Goal: Information Seeking & Learning: Learn about a topic

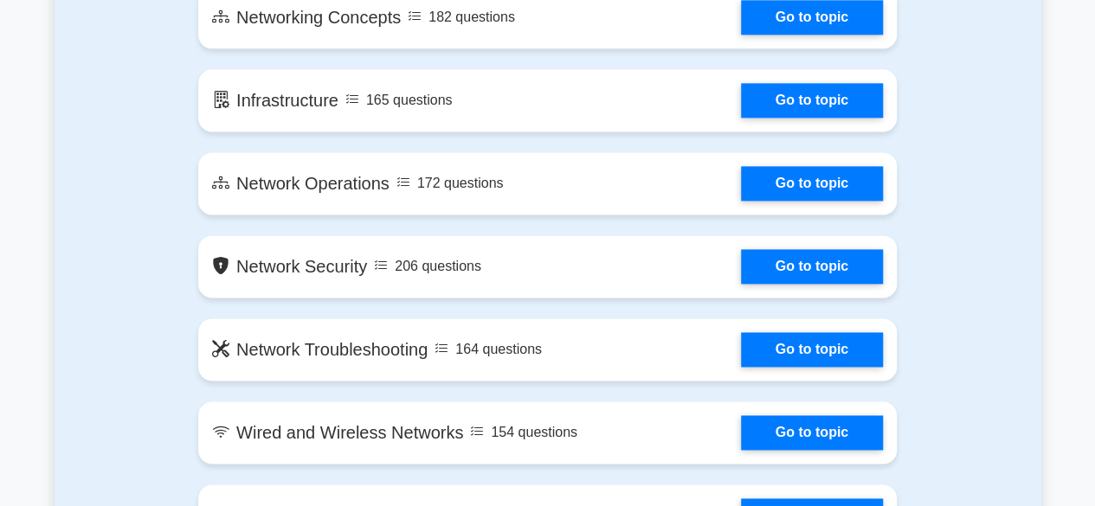
scroll to position [1106, 0]
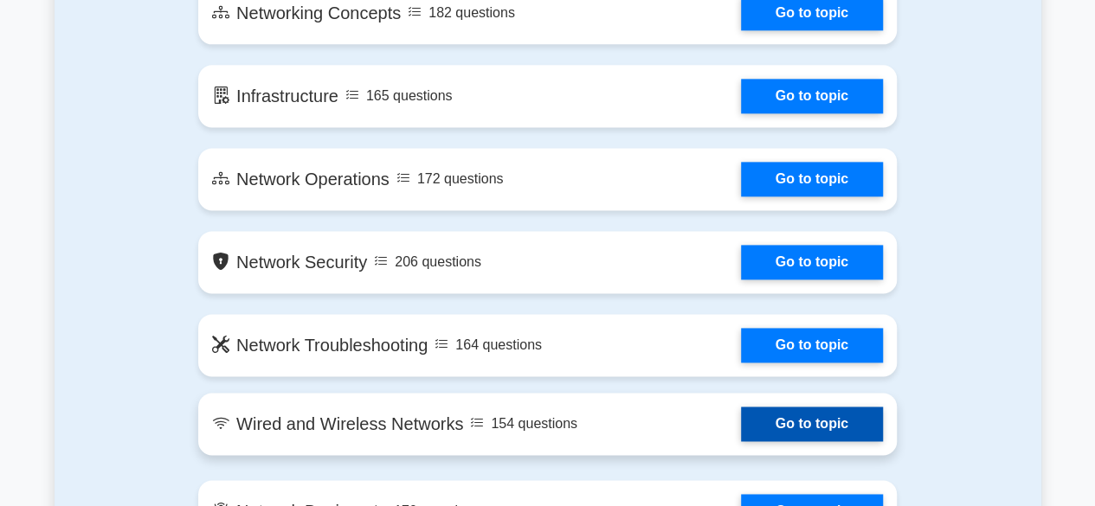
click at [741, 435] on link "Go to topic" at bounding box center [812, 424] width 142 height 35
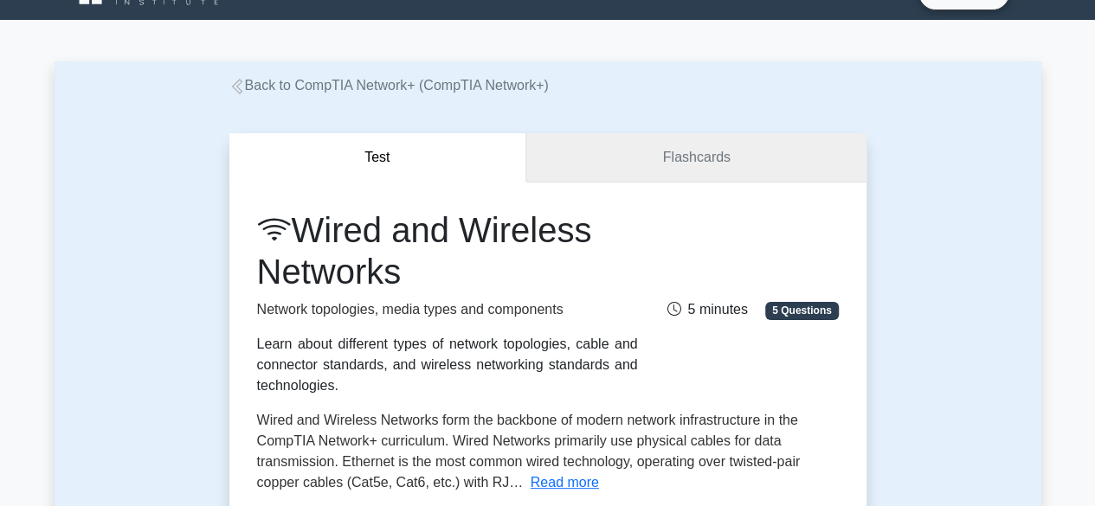
scroll to position [35, 0]
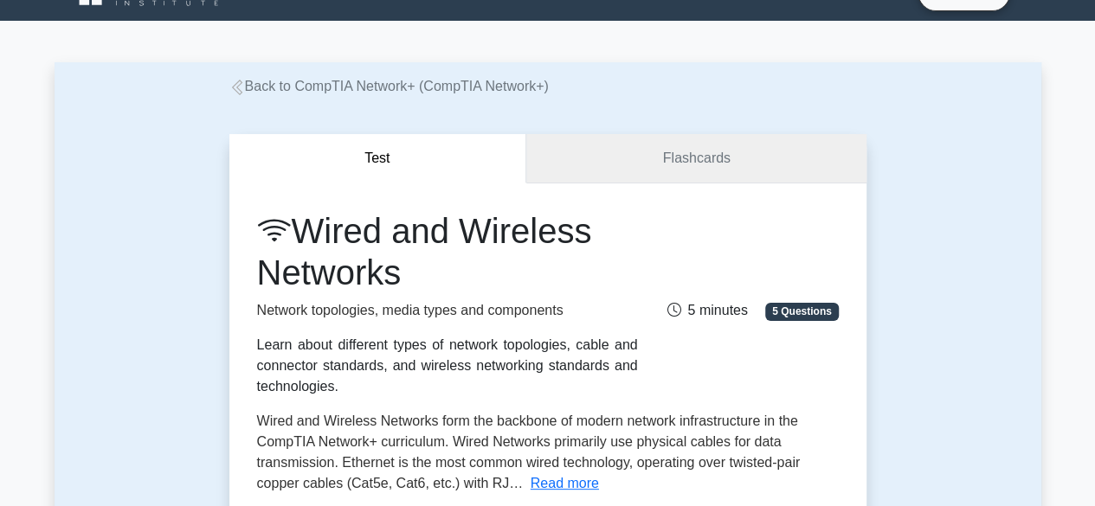
click at [650, 152] on link "Flashcards" at bounding box center [695, 158] width 339 height 49
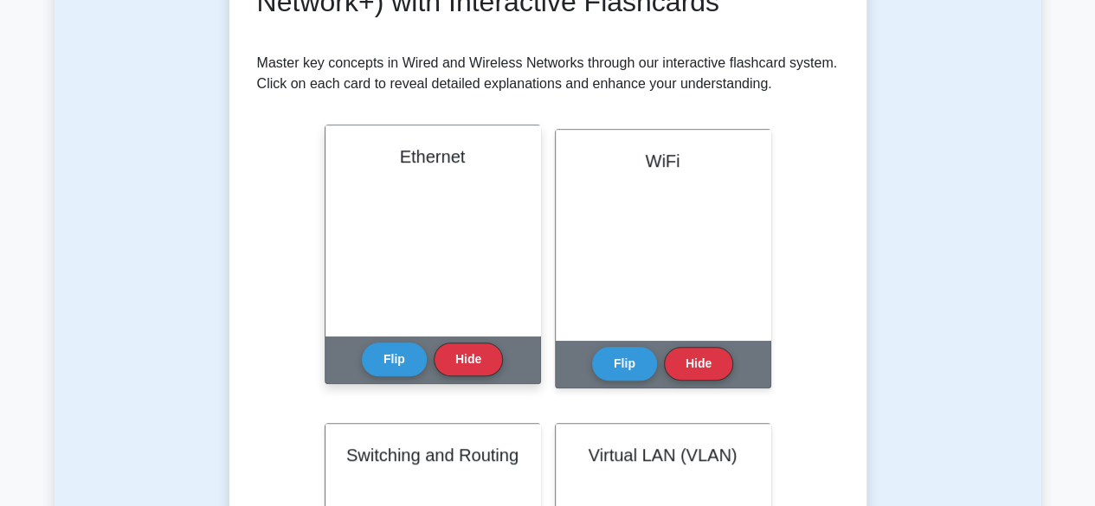
scroll to position [323, 0]
click at [436, 255] on div "Ethernet" at bounding box center [432, 230] width 215 height 210
click at [395, 358] on button "Flip" at bounding box center [394, 359] width 65 height 34
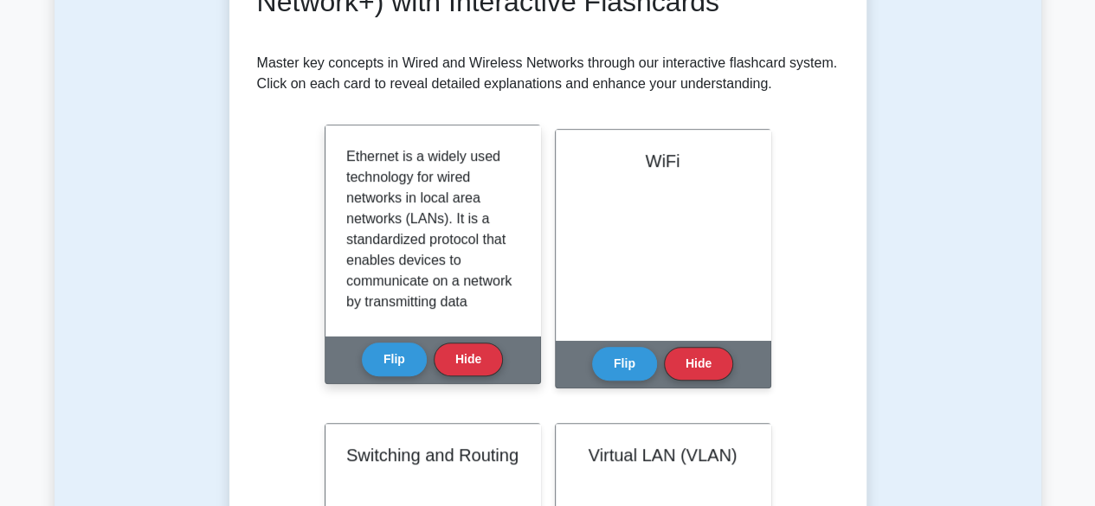
scroll to position [2, 0]
click at [388, 363] on button "Flip" at bounding box center [394, 359] width 65 height 34
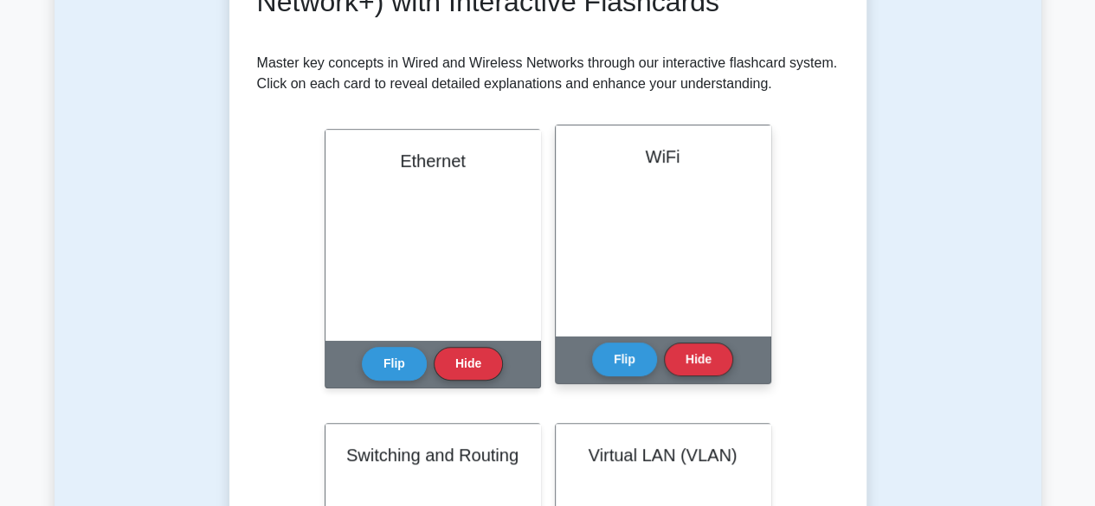
click at [663, 202] on div "WiFi" at bounding box center [662, 230] width 215 height 210
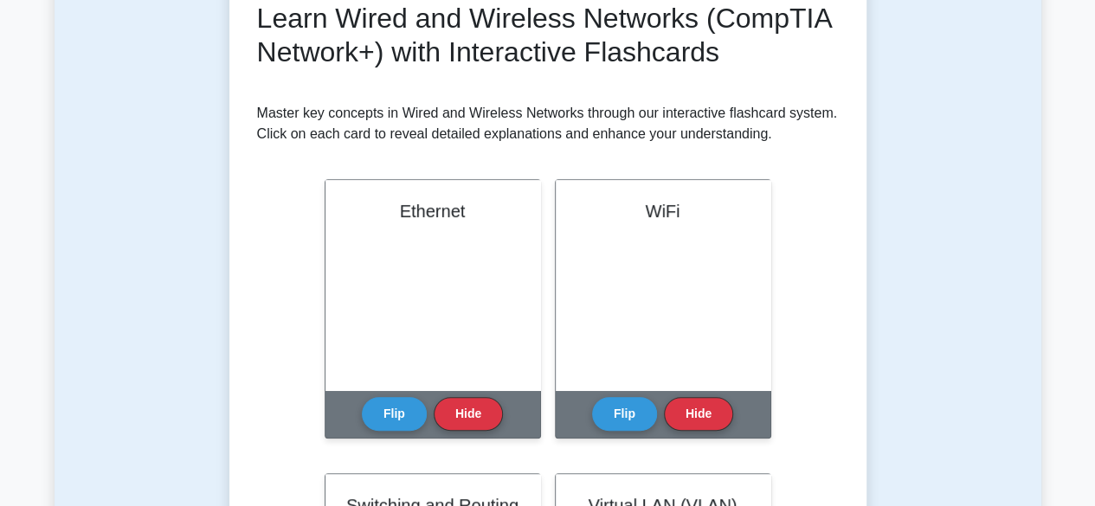
scroll to position [0, 0]
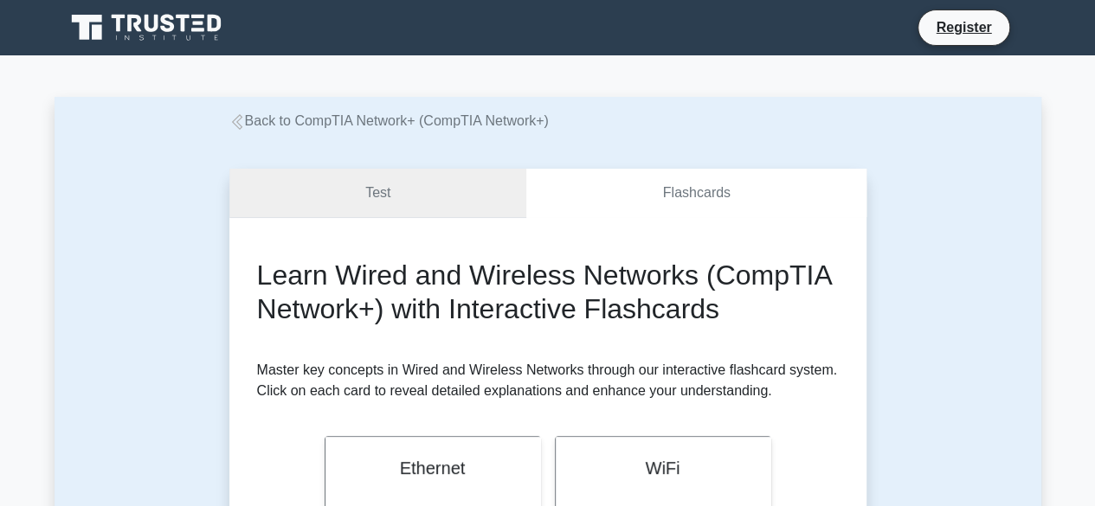
click at [371, 191] on link "Test" at bounding box center [378, 193] width 298 height 49
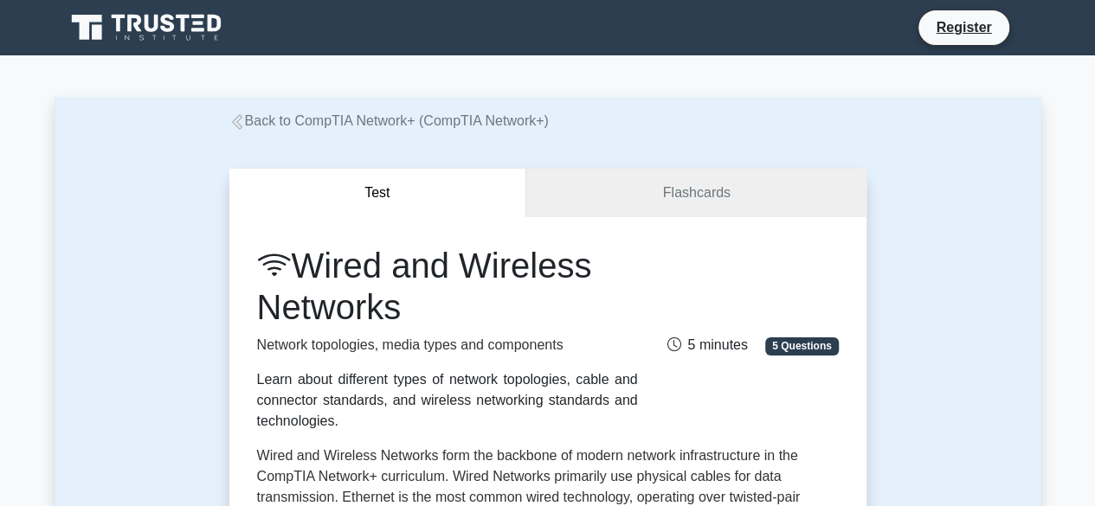
click at [404, 299] on h1 "Wired and Wireless Networks" at bounding box center [447, 286] width 381 height 83
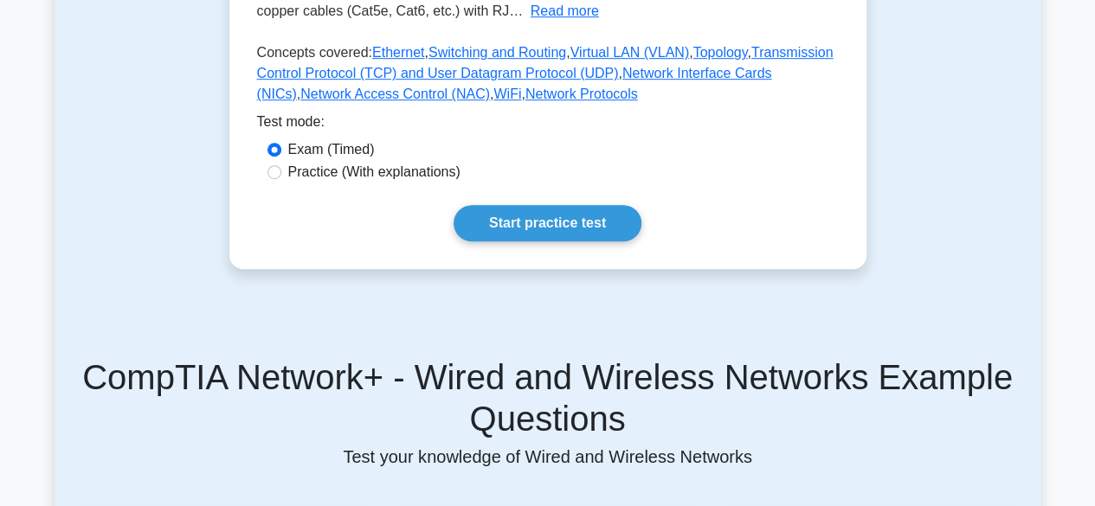
scroll to position [504, 0]
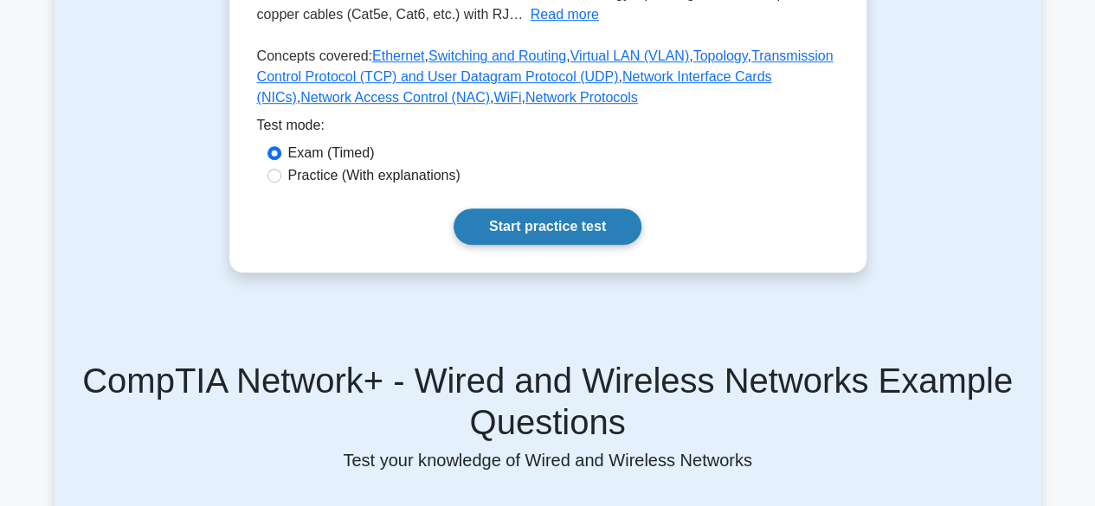
click at [534, 219] on link "Start practice test" at bounding box center [547, 227] width 188 height 36
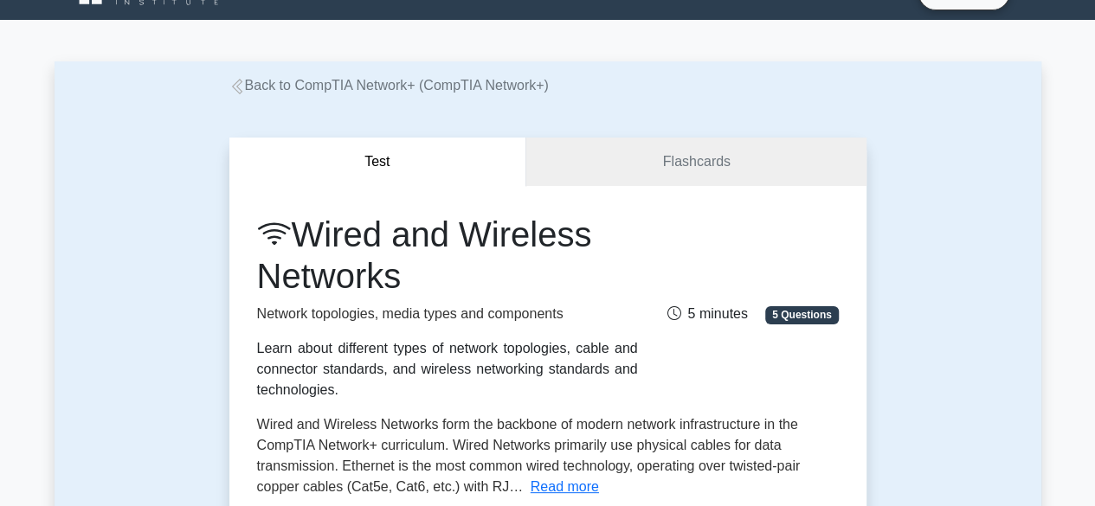
scroll to position [0, 0]
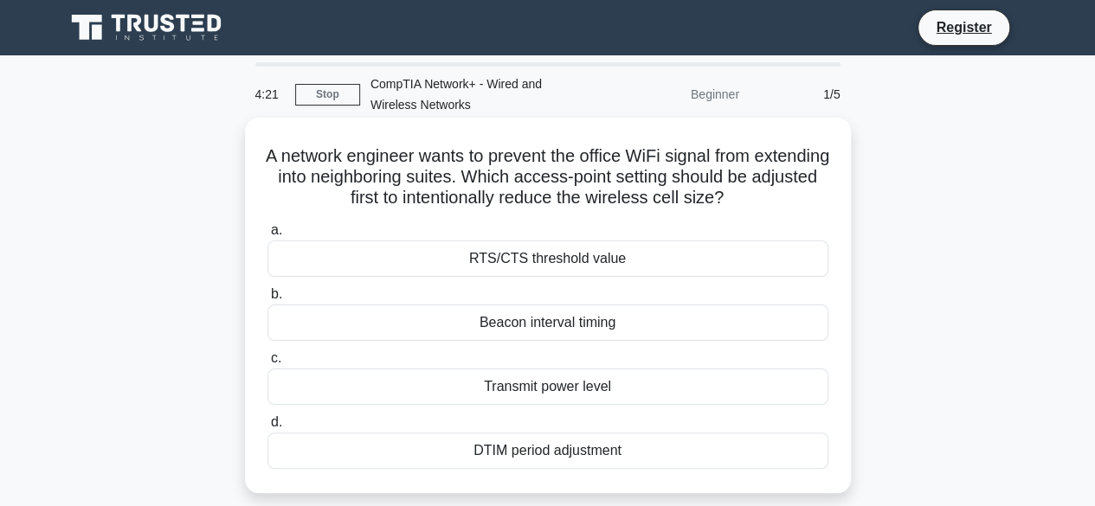
click at [550, 387] on div "Transmit power level" at bounding box center [547, 387] width 561 height 36
click at [267, 364] on input "c. Transmit power level" at bounding box center [267, 358] width 0 height 11
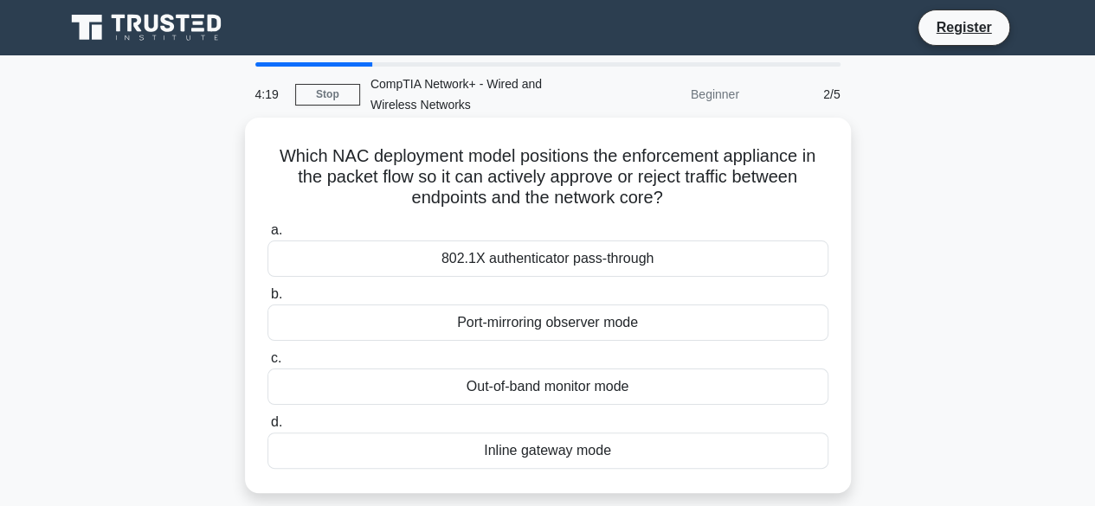
click at [384, 177] on h5 "Which NAC deployment model positions the enforcement appliance in the packet fl…" at bounding box center [548, 177] width 564 height 64
click at [581, 261] on div "802.1X authenticator pass-through" at bounding box center [547, 259] width 561 height 36
click at [267, 236] on input "a. 802.1X authenticator pass-through" at bounding box center [267, 230] width 0 height 11
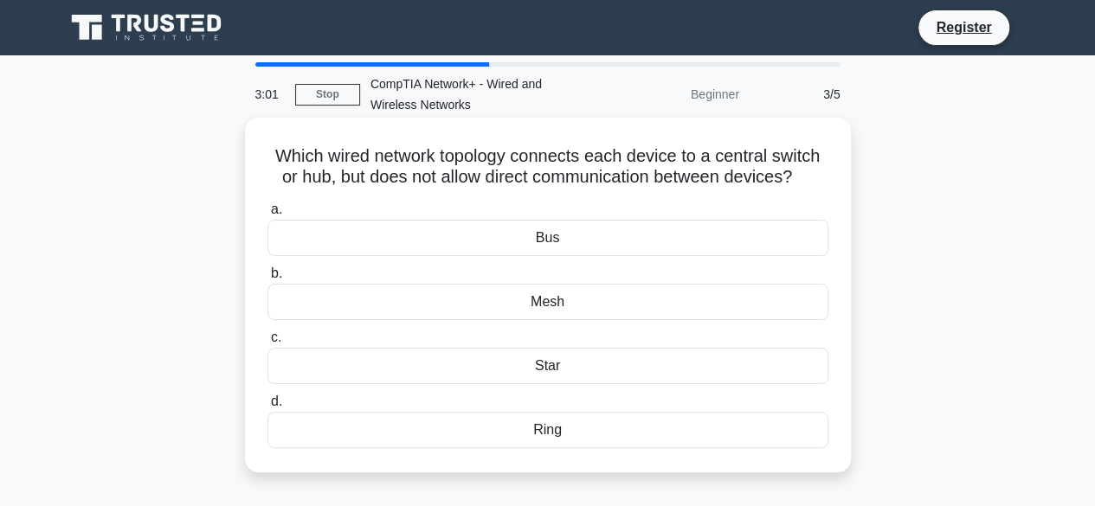
click at [578, 374] on div "Star" at bounding box center [547, 366] width 561 height 36
click at [267, 344] on input "c. Star" at bounding box center [267, 337] width 0 height 11
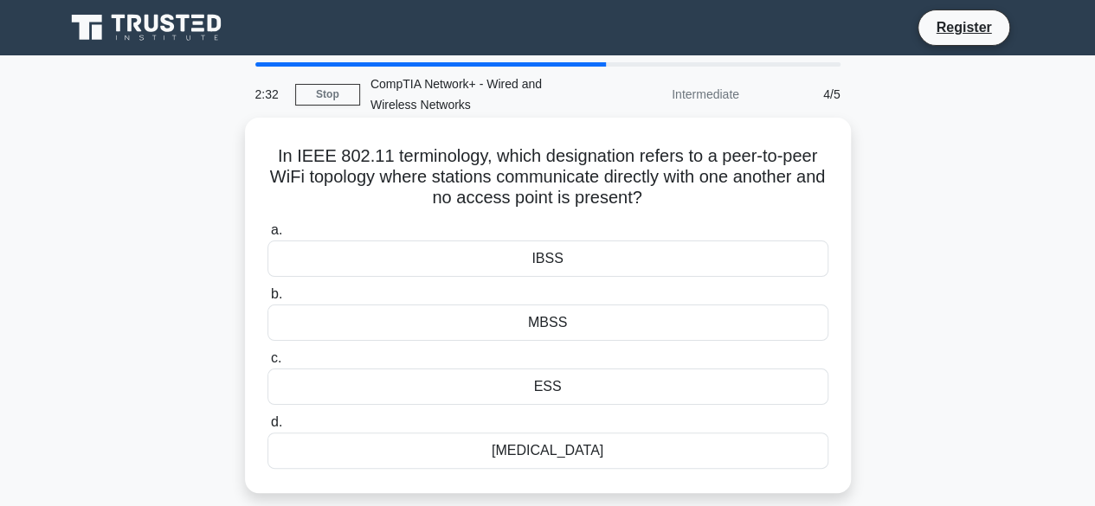
click at [566, 456] on div "[MEDICAL_DATA]" at bounding box center [547, 451] width 561 height 36
click at [267, 428] on input "d. [MEDICAL_DATA]" at bounding box center [267, 422] width 0 height 11
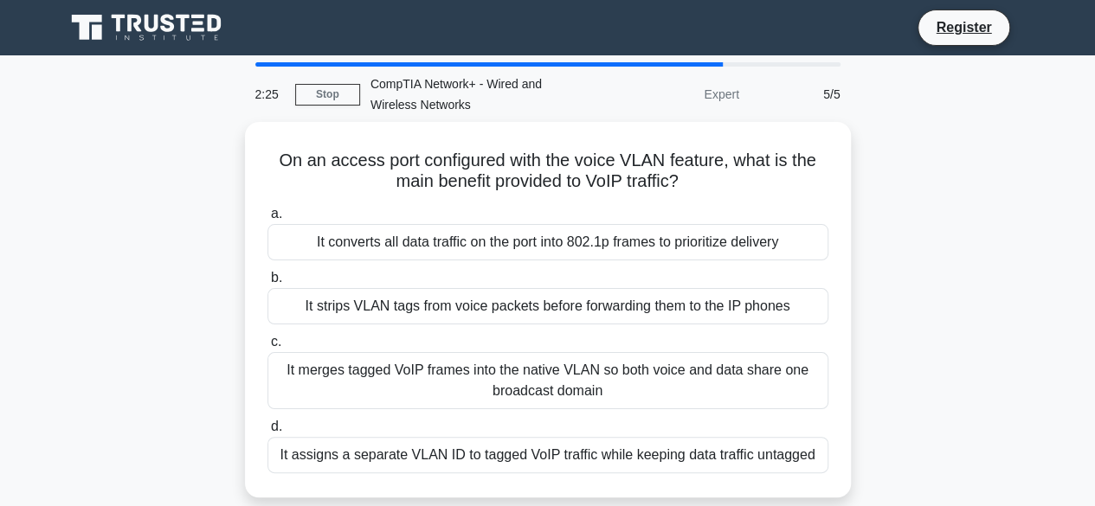
click at [137, 164] on div "On an access port configured with the voice VLAN feature, what is the main bene…" at bounding box center [548, 320] width 986 height 396
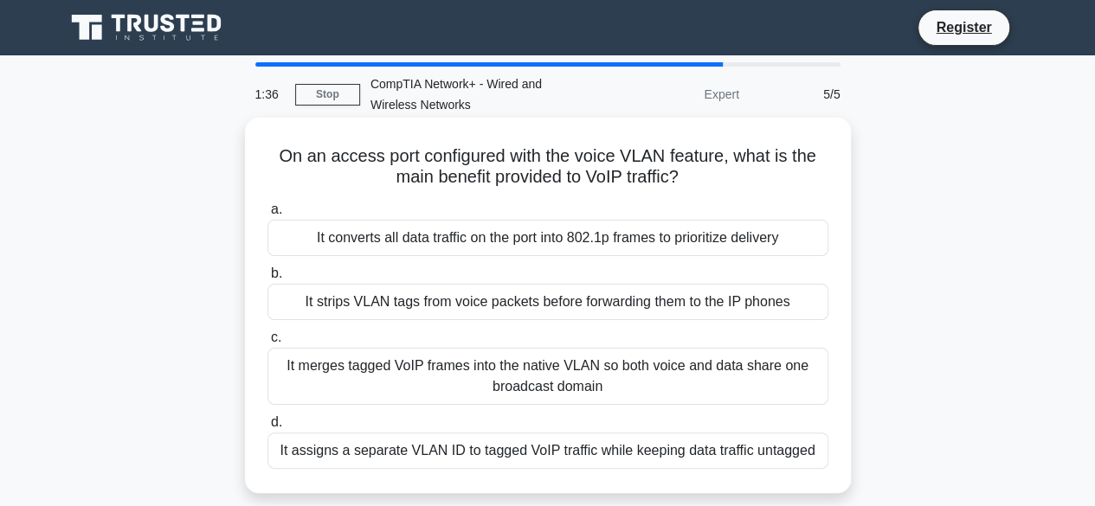
click at [554, 363] on div "It merges tagged VoIP frames into the native VLAN so both voice and data share …" at bounding box center [547, 376] width 561 height 57
click at [267, 344] on input "c. It merges tagged VoIP frames into the native VLAN so both voice and data sha…" at bounding box center [267, 337] width 0 height 11
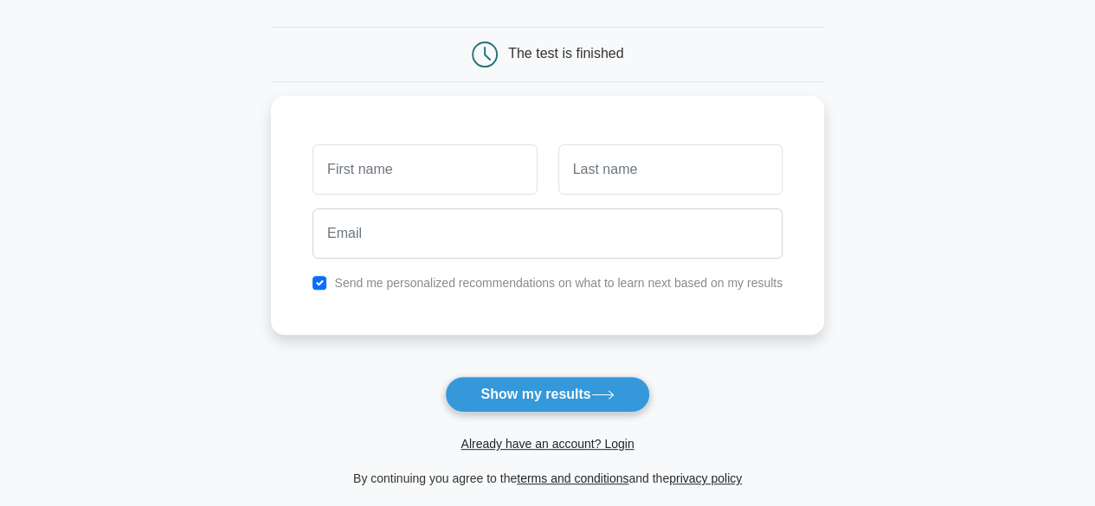
scroll to position [150, 0]
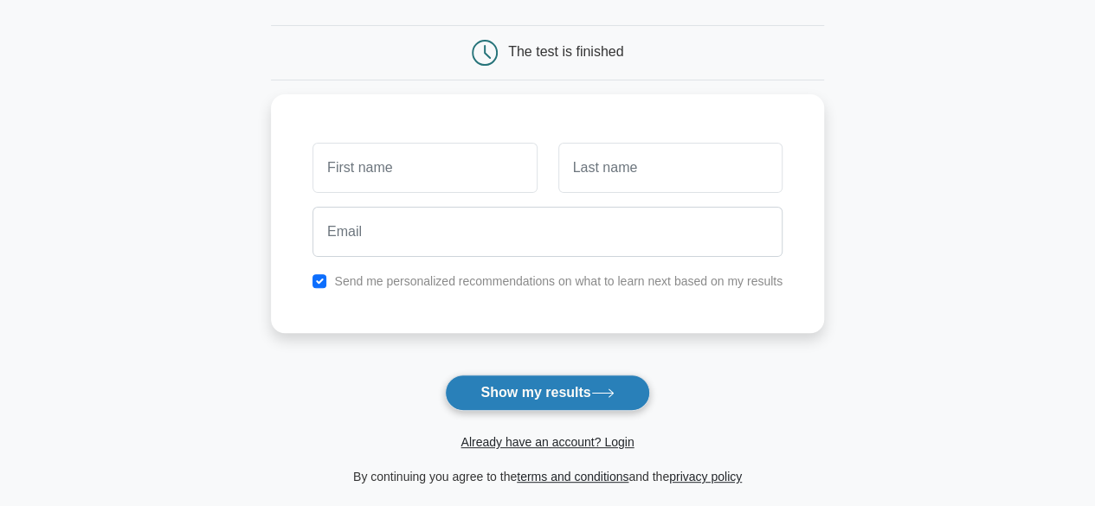
click at [536, 388] on button "Show my results" at bounding box center [547, 393] width 204 height 36
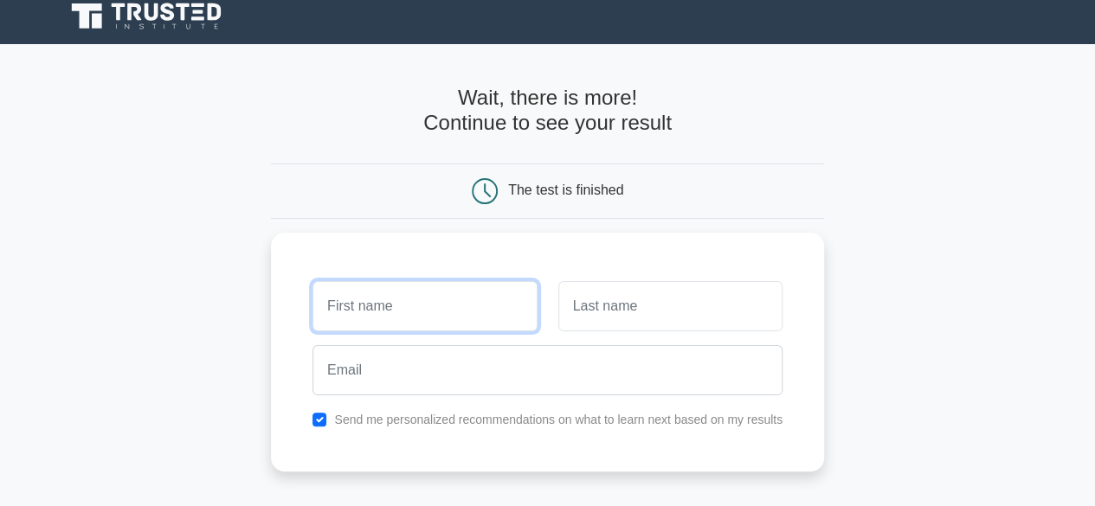
scroll to position [0, 0]
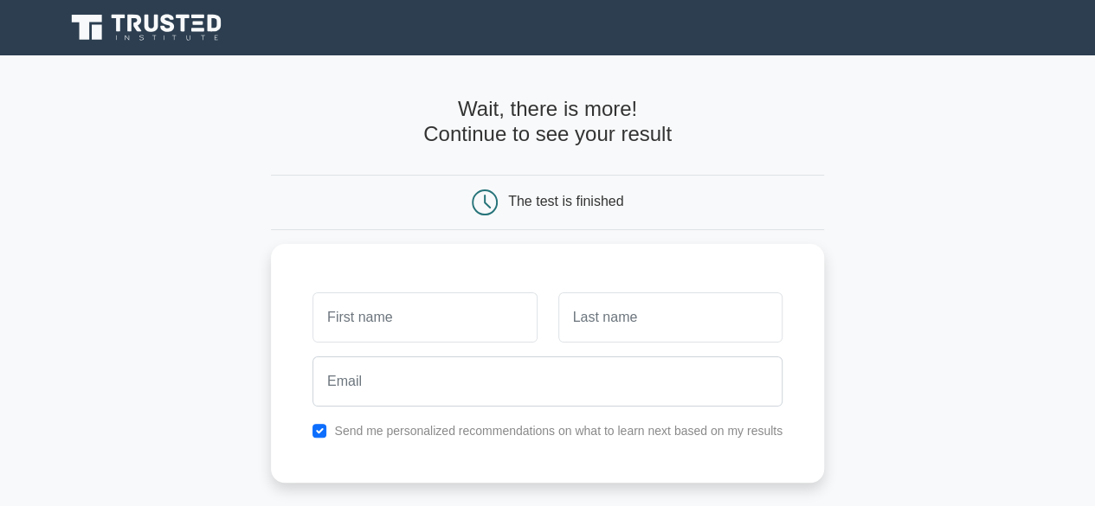
click at [197, 131] on main "Wait, there is more! Continue to see your result The test is finished and the" at bounding box center [547, 366] width 1095 height 623
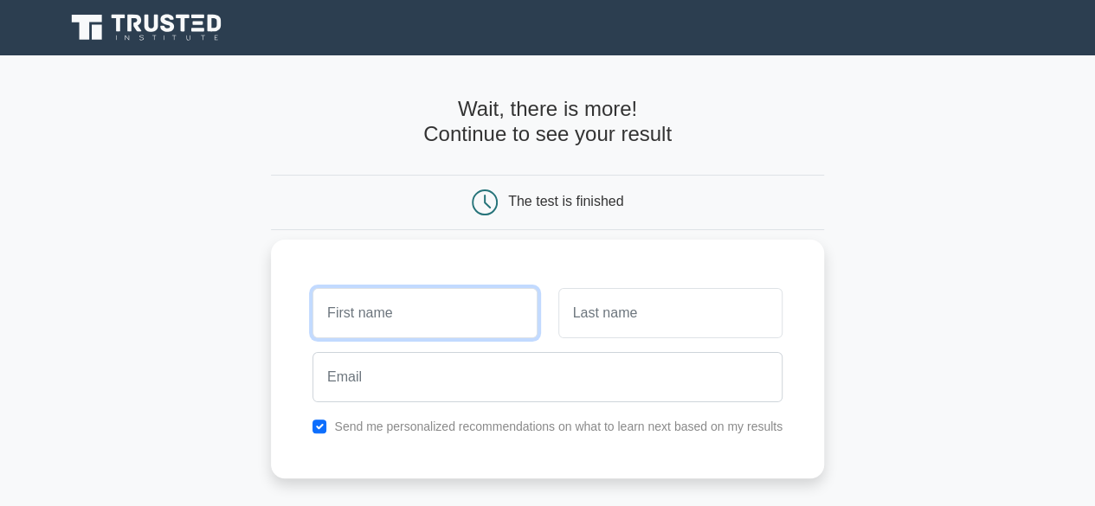
click at [403, 312] on input "text" at bounding box center [424, 313] width 224 height 50
type input "Michael"
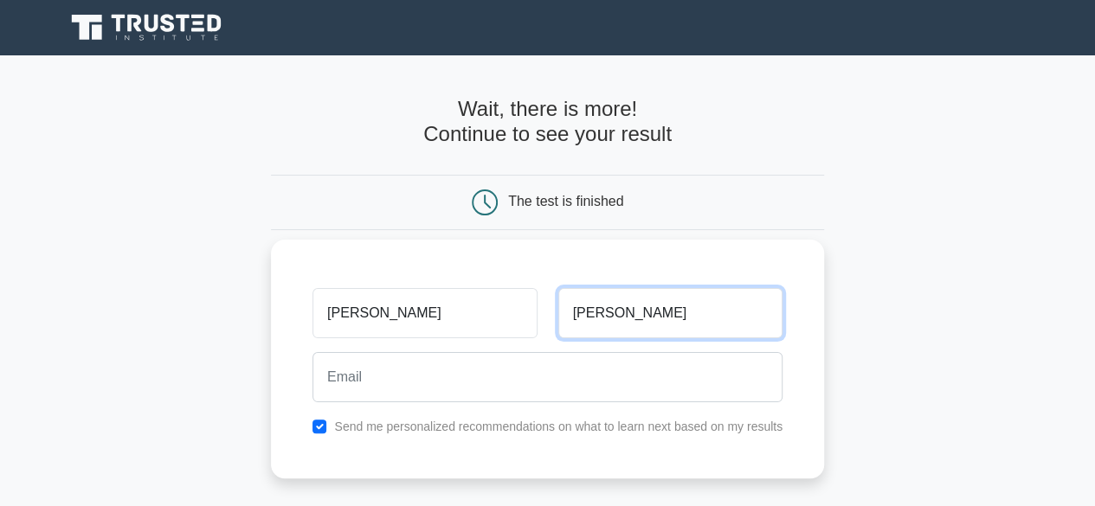
type input "Timothy"
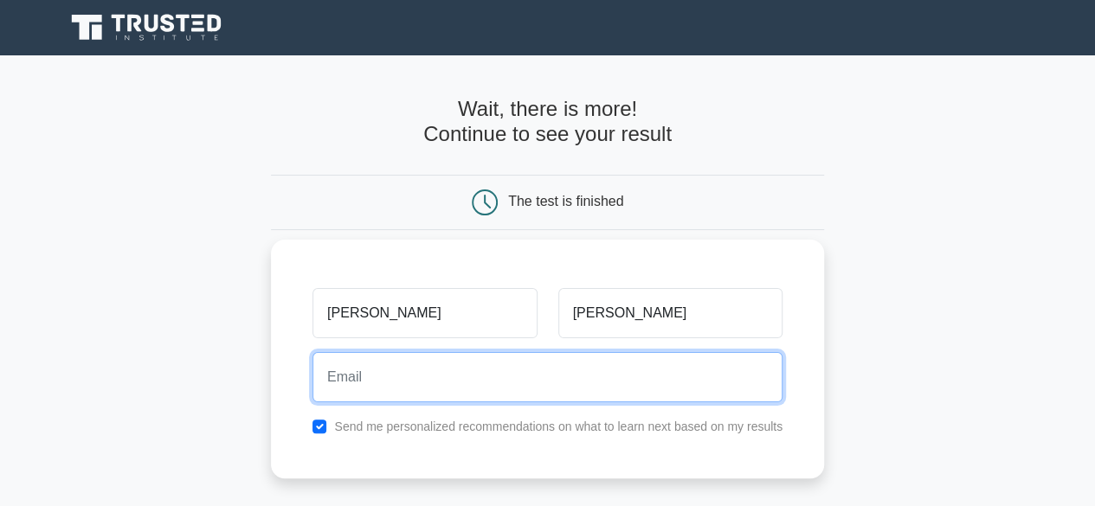
click at [408, 385] on input "email" at bounding box center [547, 377] width 470 height 50
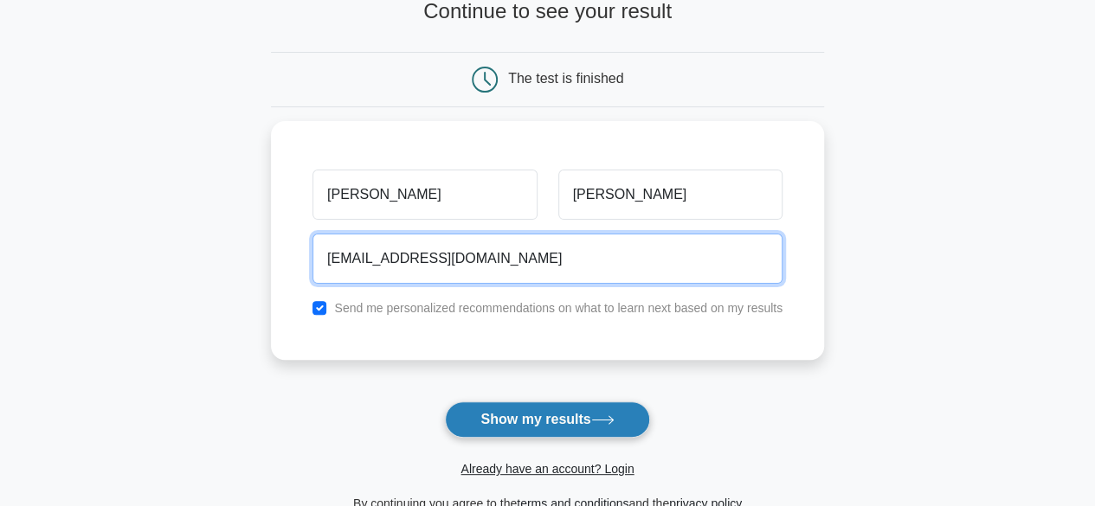
type input "timothymichael847@gmail.com"
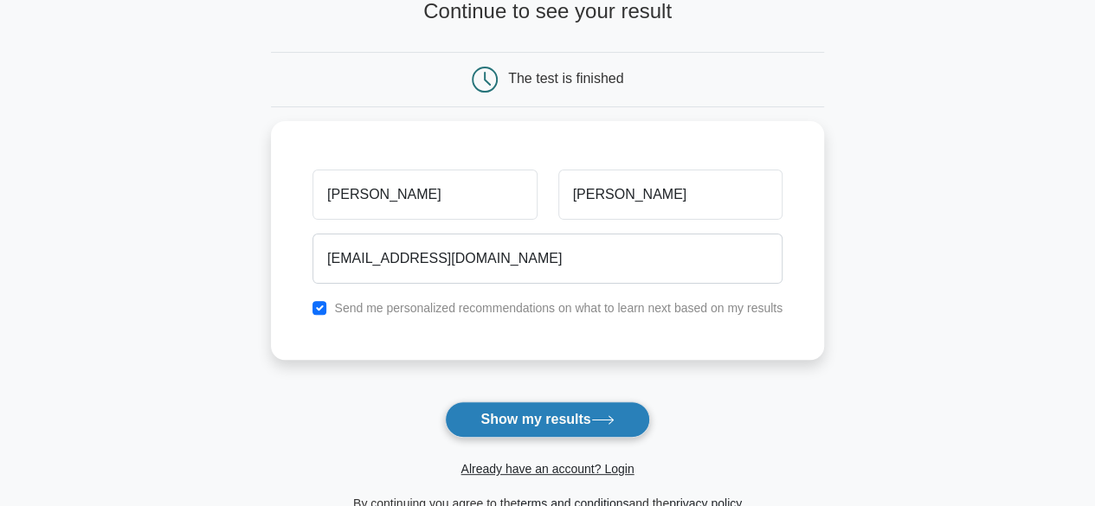
click at [519, 420] on button "Show my results" at bounding box center [547, 419] width 204 height 36
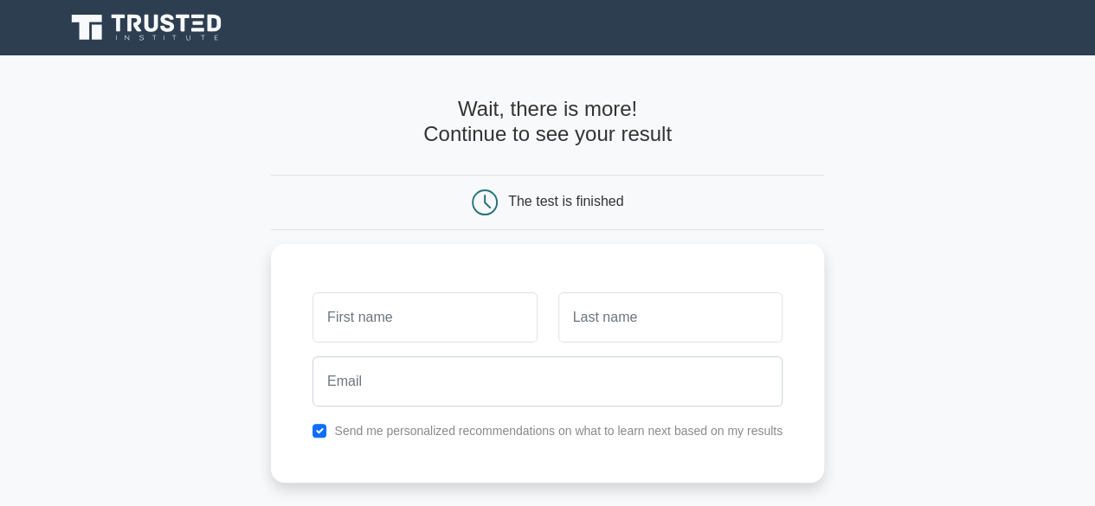
click at [579, 151] on div "Wait, there is more! Continue to see your result" at bounding box center [547, 129] width 553 height 64
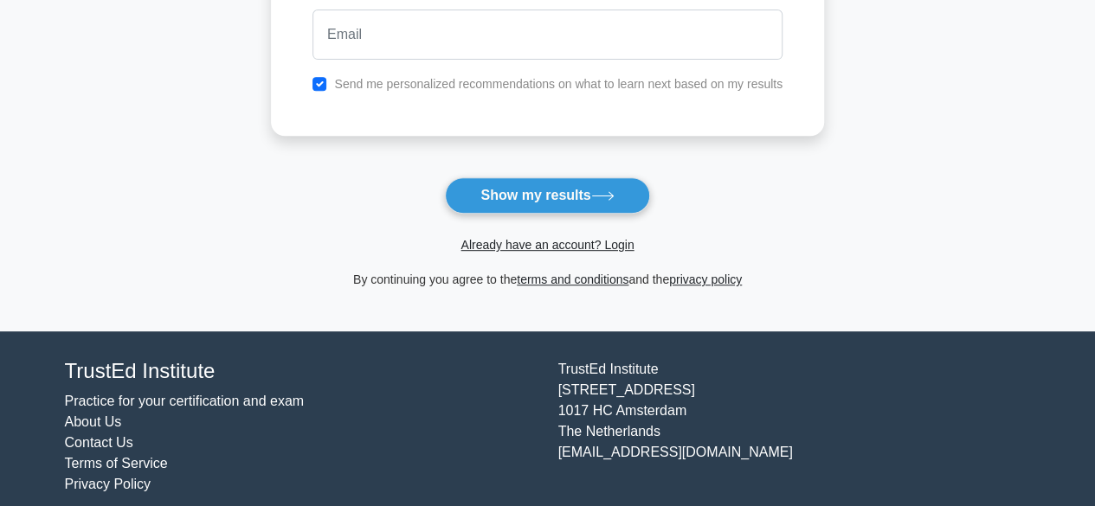
scroll to position [345, 0]
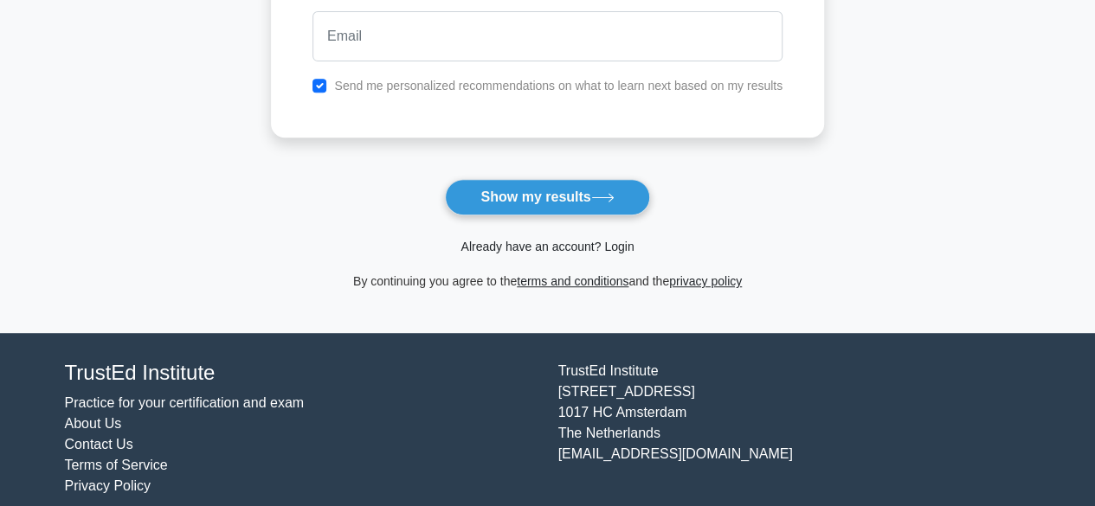
click at [555, 241] on link "Already have an account? Login" at bounding box center [546, 247] width 173 height 14
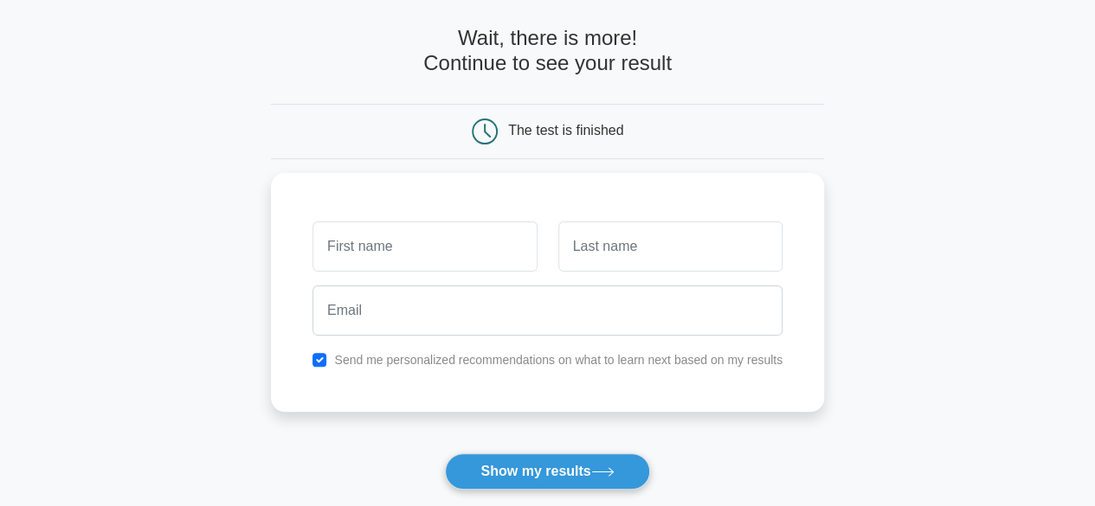
scroll to position [68, 0]
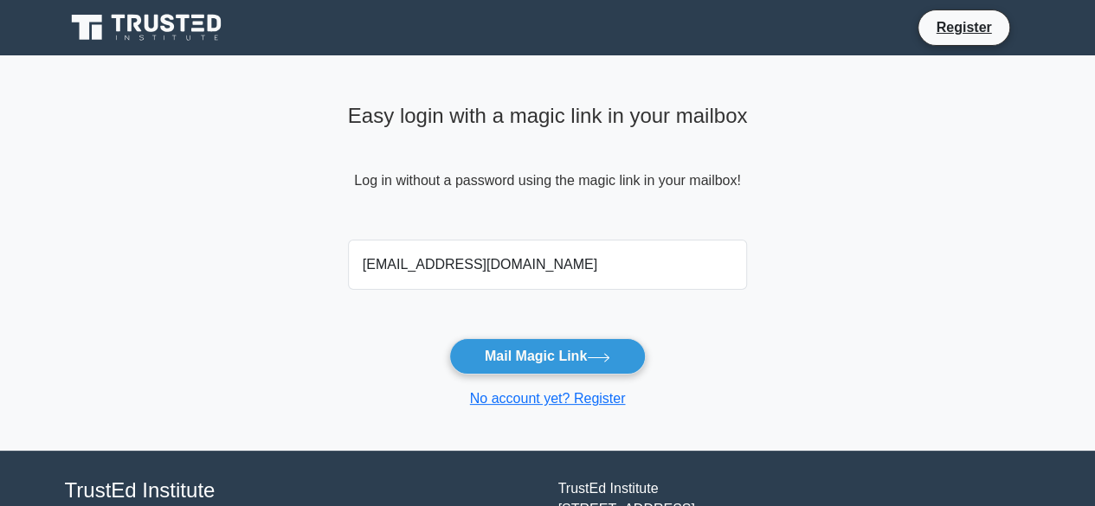
type input "[EMAIL_ADDRESS][DOMAIN_NAME]"
click at [449, 338] on button "Mail Magic Link" at bounding box center [547, 356] width 196 height 36
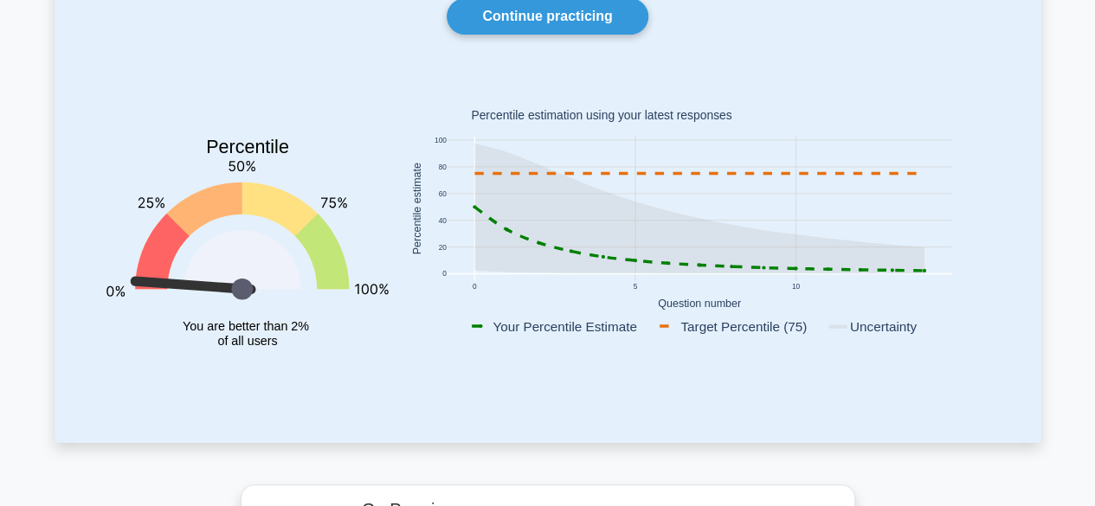
scroll to position [158, 0]
